Goal: Transaction & Acquisition: Purchase product/service

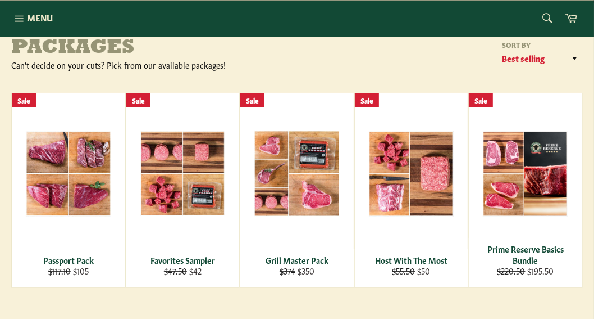
scroll to position [156, 0]
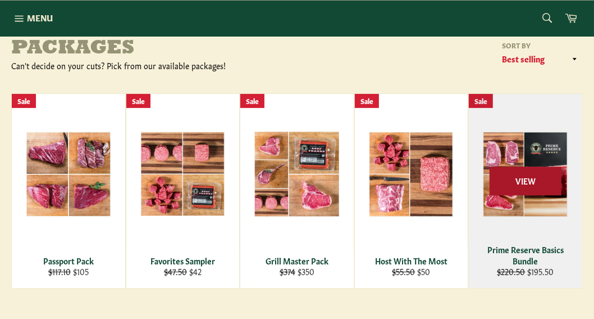
click at [515, 183] on span "View" at bounding box center [526, 180] width 72 height 29
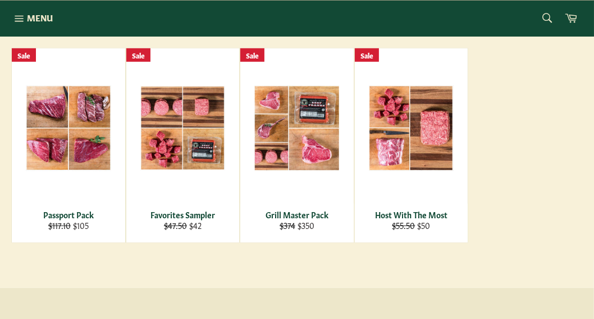
scroll to position [601, 0]
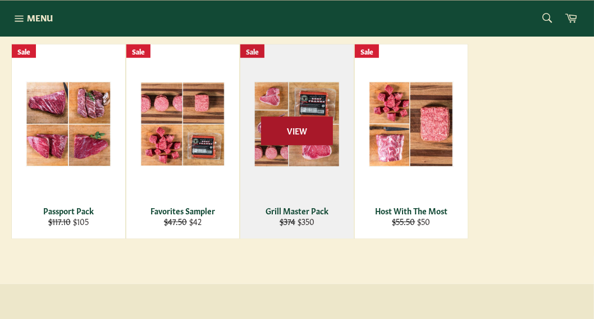
click at [288, 133] on span "View" at bounding box center [297, 130] width 72 height 29
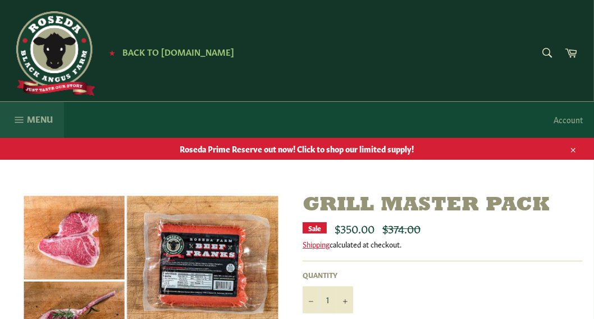
click at [28, 118] on span "Menu" at bounding box center [40, 119] width 26 height 12
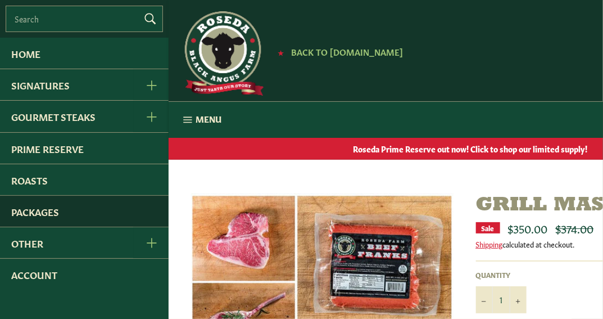
click at [37, 212] on link "Packages" at bounding box center [84, 210] width 169 height 31
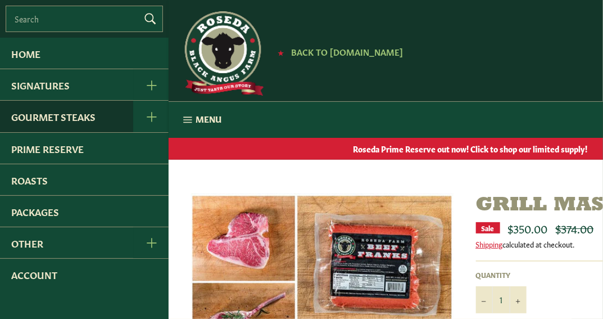
click at [30, 119] on link "Gourmet Steaks" at bounding box center [66, 116] width 133 height 31
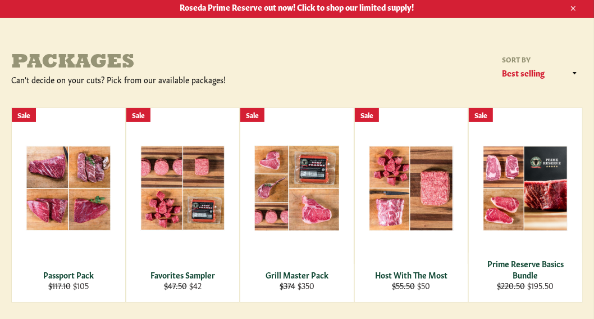
scroll to position [178, 0]
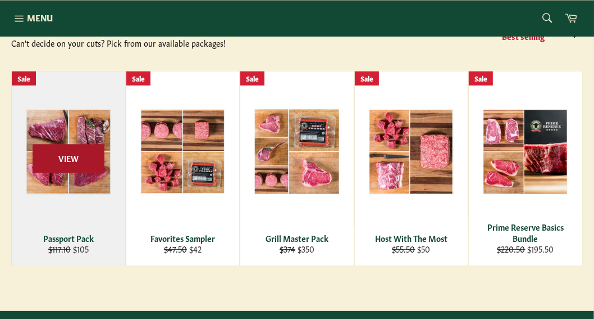
click at [67, 161] on span "View" at bounding box center [69, 158] width 72 height 29
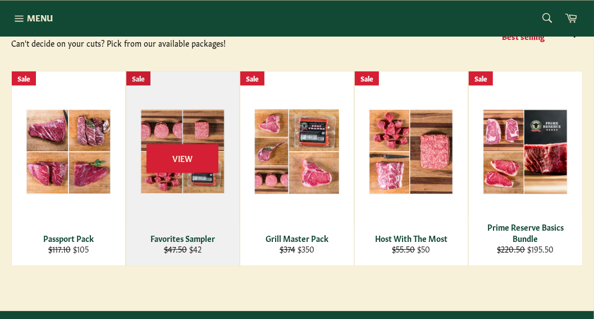
click at [165, 176] on div "View" at bounding box center [182, 168] width 113 height 194
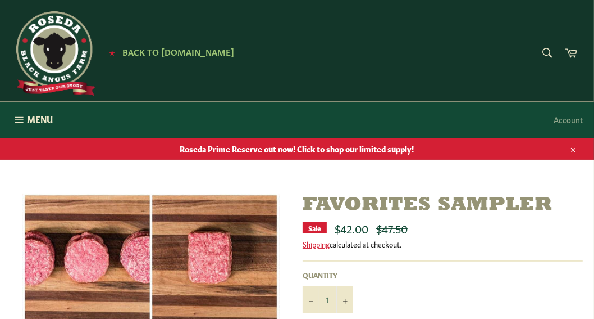
click at [194, 148] on span "Roseda Prime Reserve out now! Click to shop our limited supply!" at bounding box center [297, 148] width 594 height 11
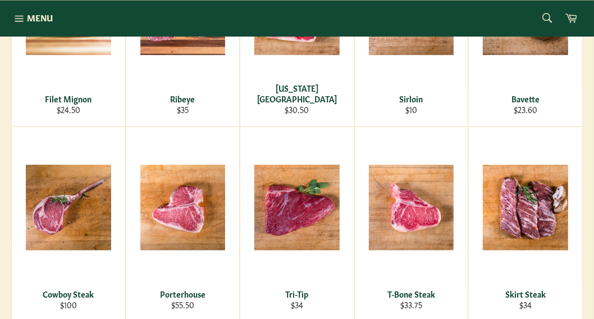
scroll to position [356, 0]
